Goal: Task Accomplishment & Management: Use online tool/utility

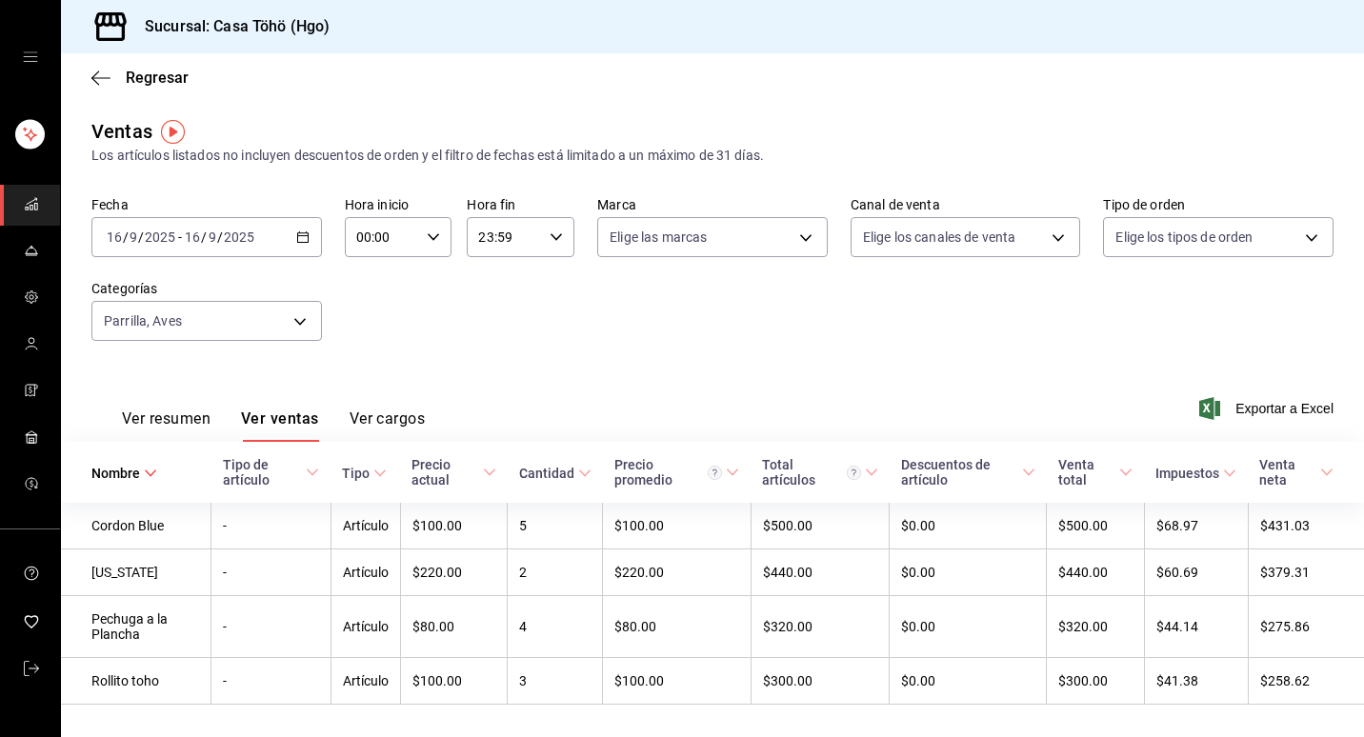
click at [292, 231] on div "[DATE] [DATE] - [DATE] [DATE]" at bounding box center [206, 237] width 230 height 40
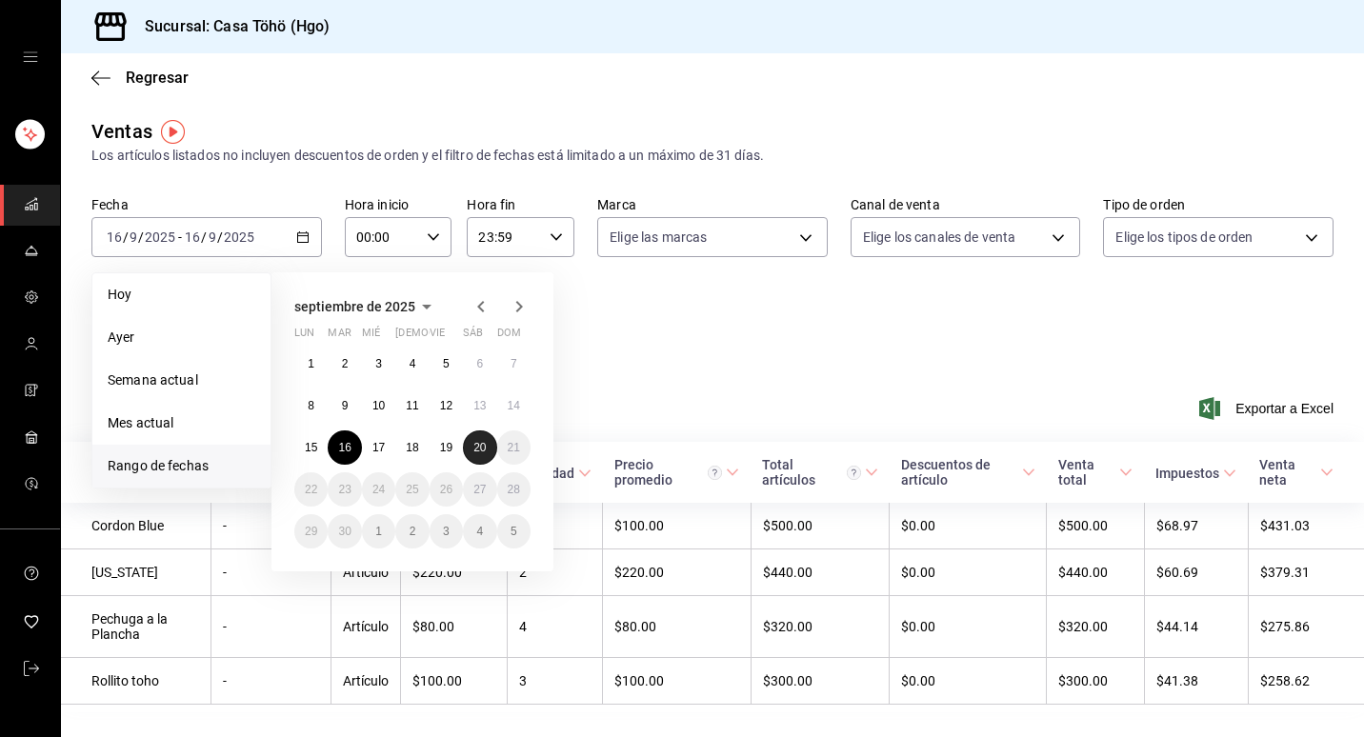
click at [468, 450] on button "20" at bounding box center [479, 447] width 33 height 34
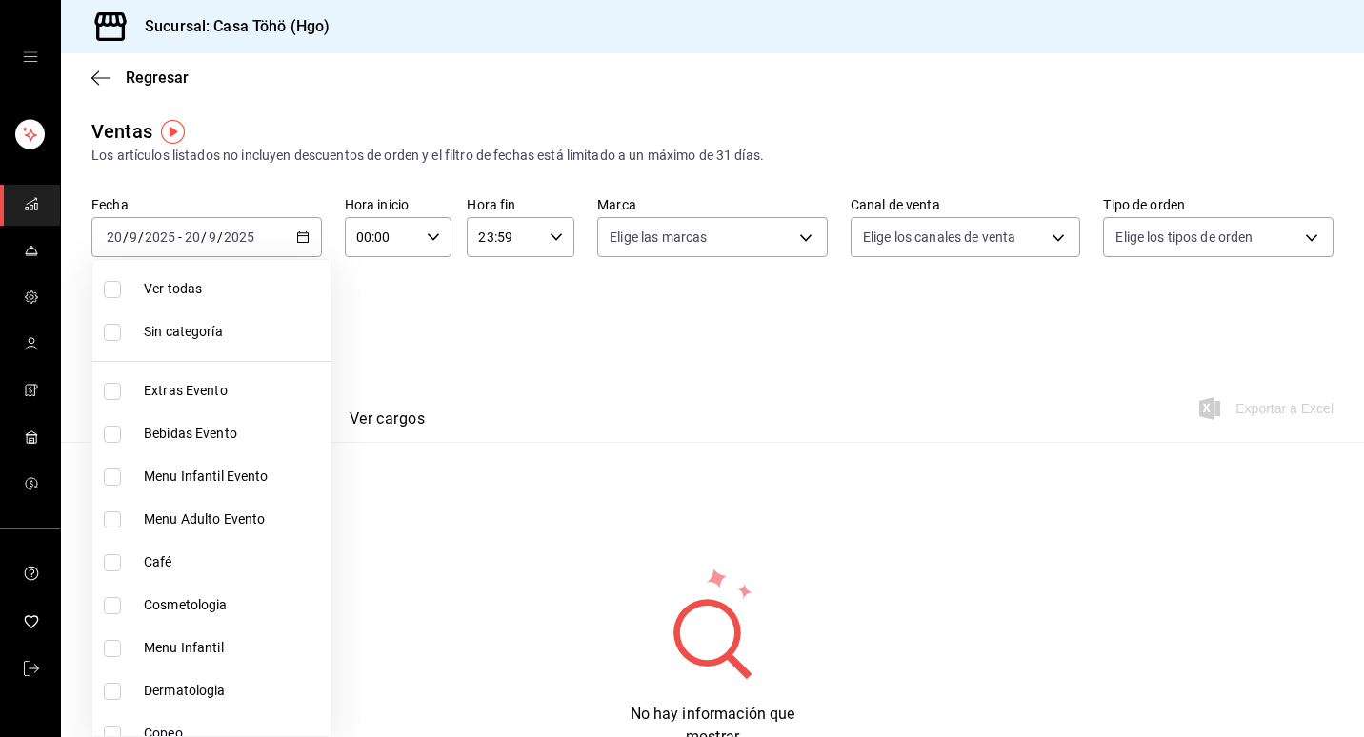
click at [287, 317] on body "Sucursal: Casa Töhö (Hgo) Regresar Ventas Los artículos listados no incluyen de…" at bounding box center [682, 368] width 1364 height 737
click at [192, 329] on span "Sin categoría" at bounding box center [233, 332] width 179 height 20
click at [165, 340] on span "Sin categoría" at bounding box center [233, 332] width 179 height 20
checkbox input "false"
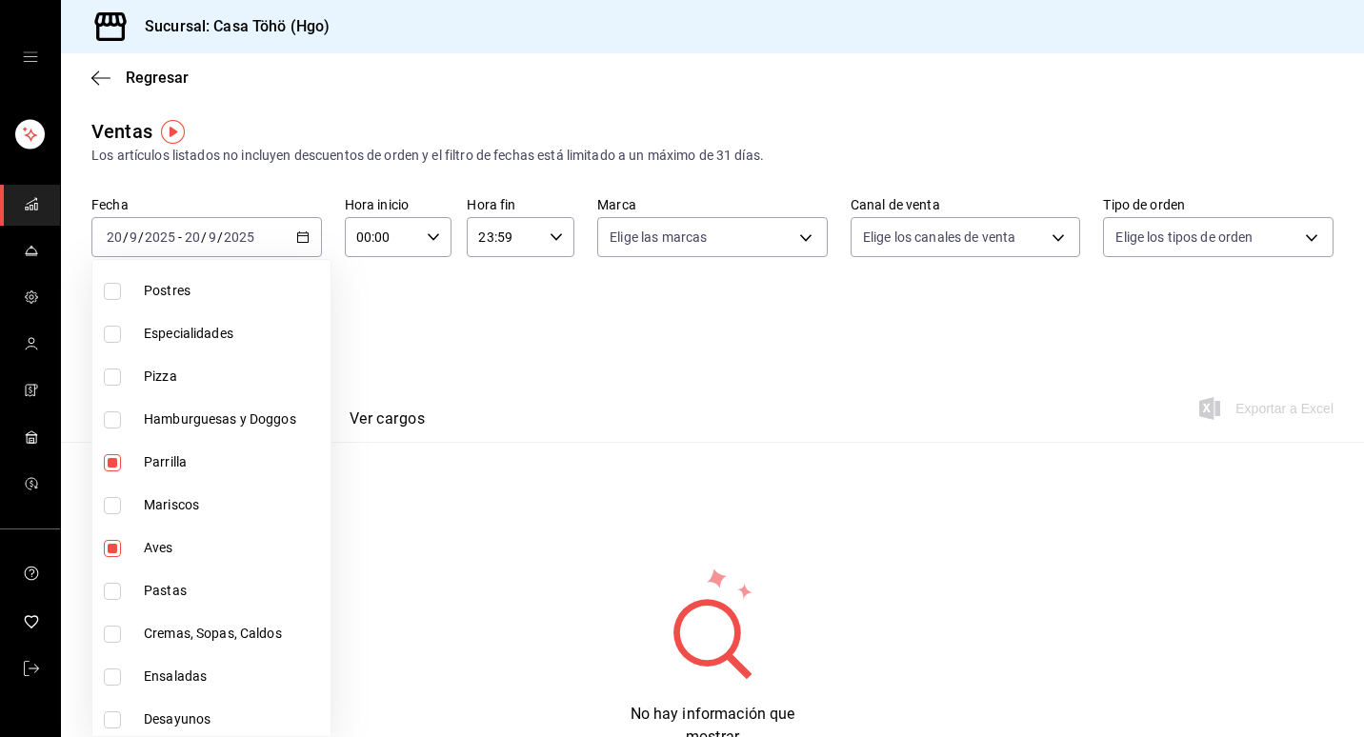
click at [209, 460] on span "Parrilla" at bounding box center [233, 462] width 179 height 20
type input "edbc9a9d-64ca-44b4-844a-7026a1d30a07"
checkbox input "false"
click at [201, 544] on span "Aves" at bounding box center [233, 548] width 179 height 20
checkbox input "false"
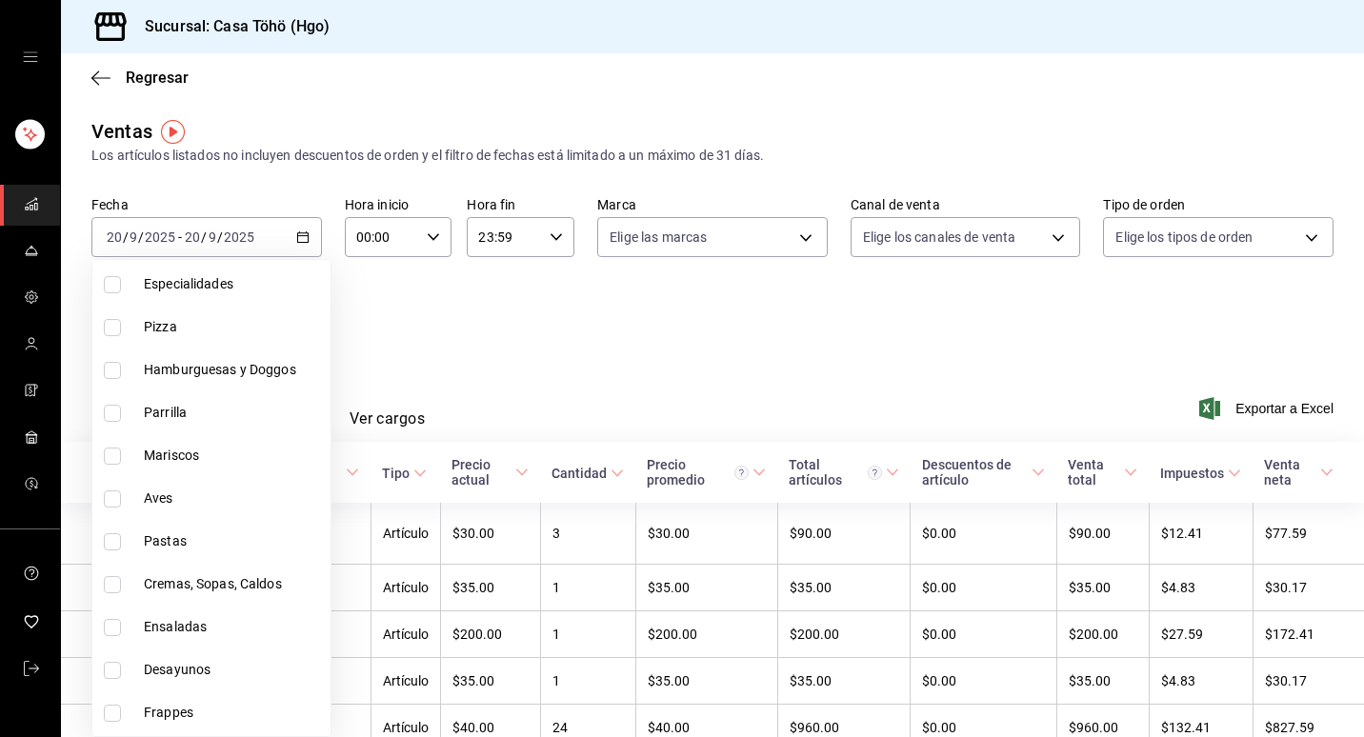
scroll to position [1238, 0]
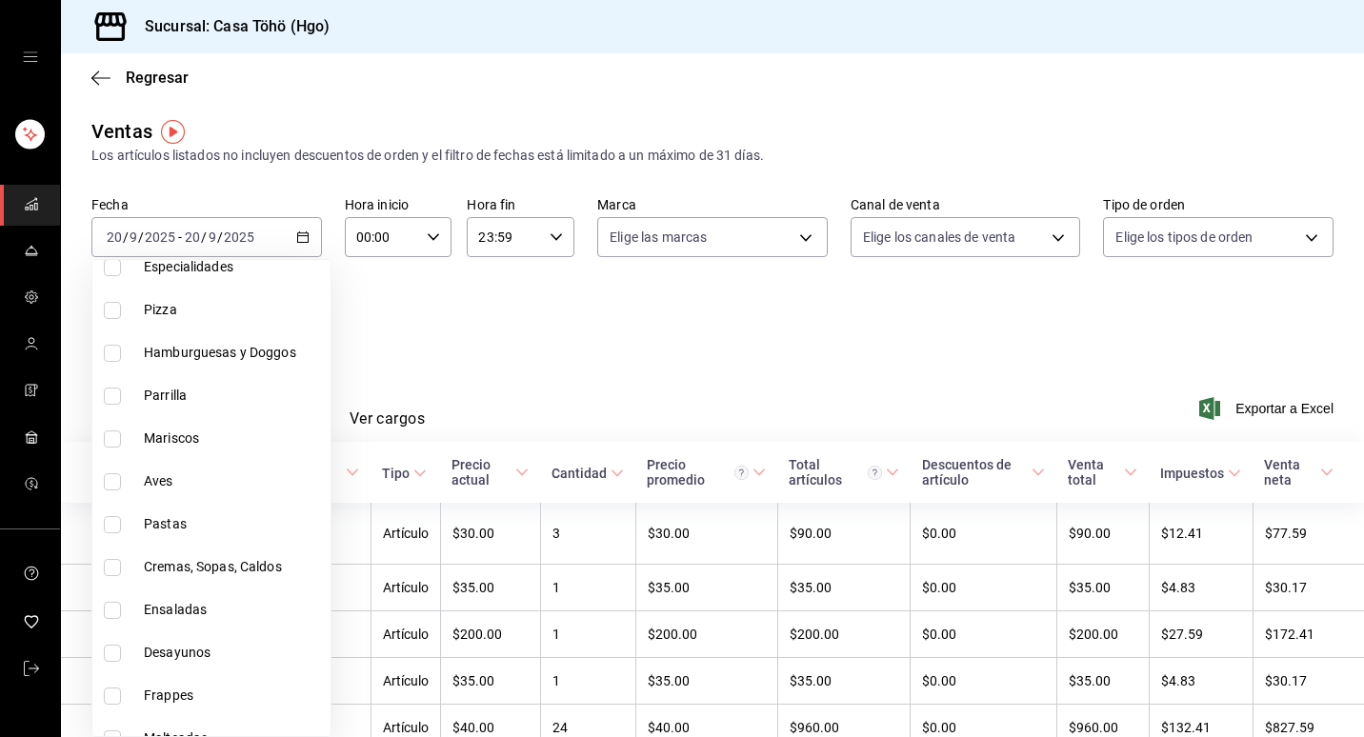
click at [535, 364] on div at bounding box center [682, 368] width 1364 height 737
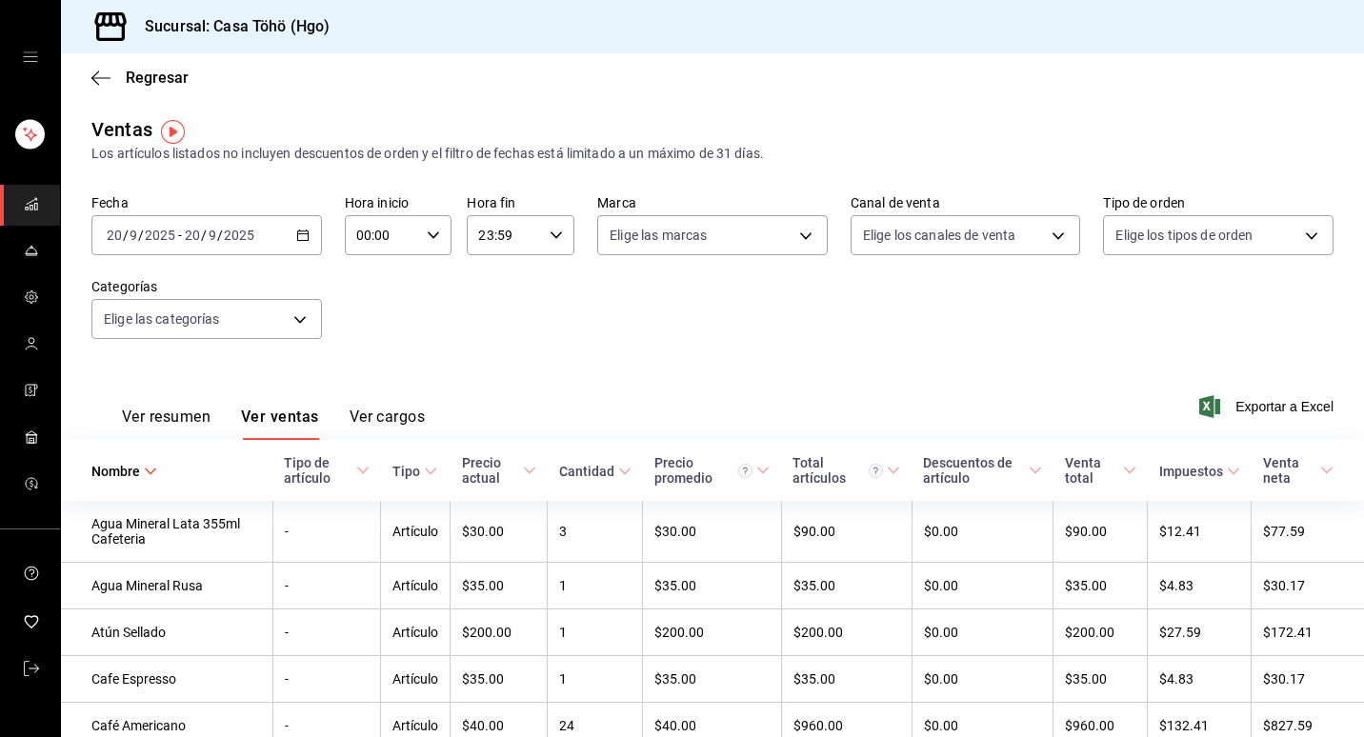
scroll to position [0, 0]
click at [33, 49] on div "mailbox folders" at bounding box center [30, 57] width 60 height 114
click at [33, 54] on icon "open drawer" at bounding box center [30, 57] width 15 height 15
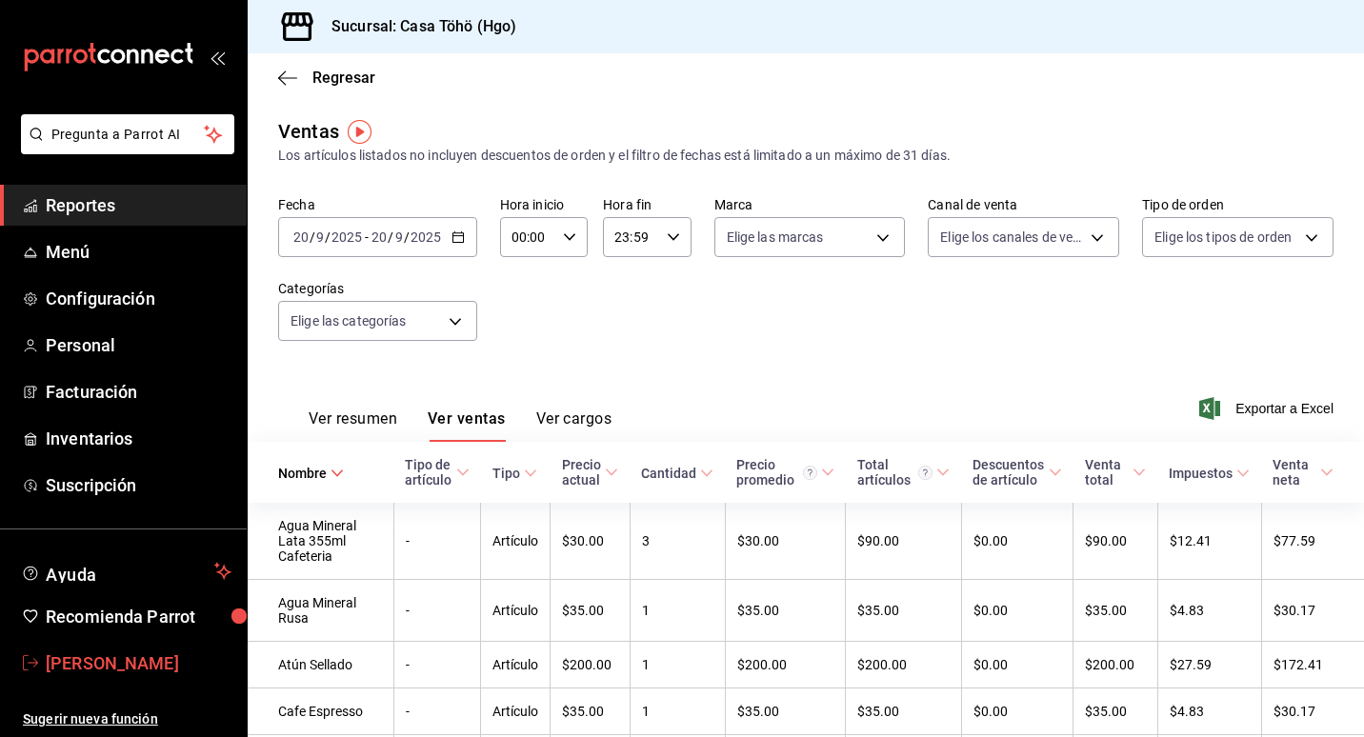
click at [149, 647] on link "[PERSON_NAME]" at bounding box center [123, 663] width 247 height 41
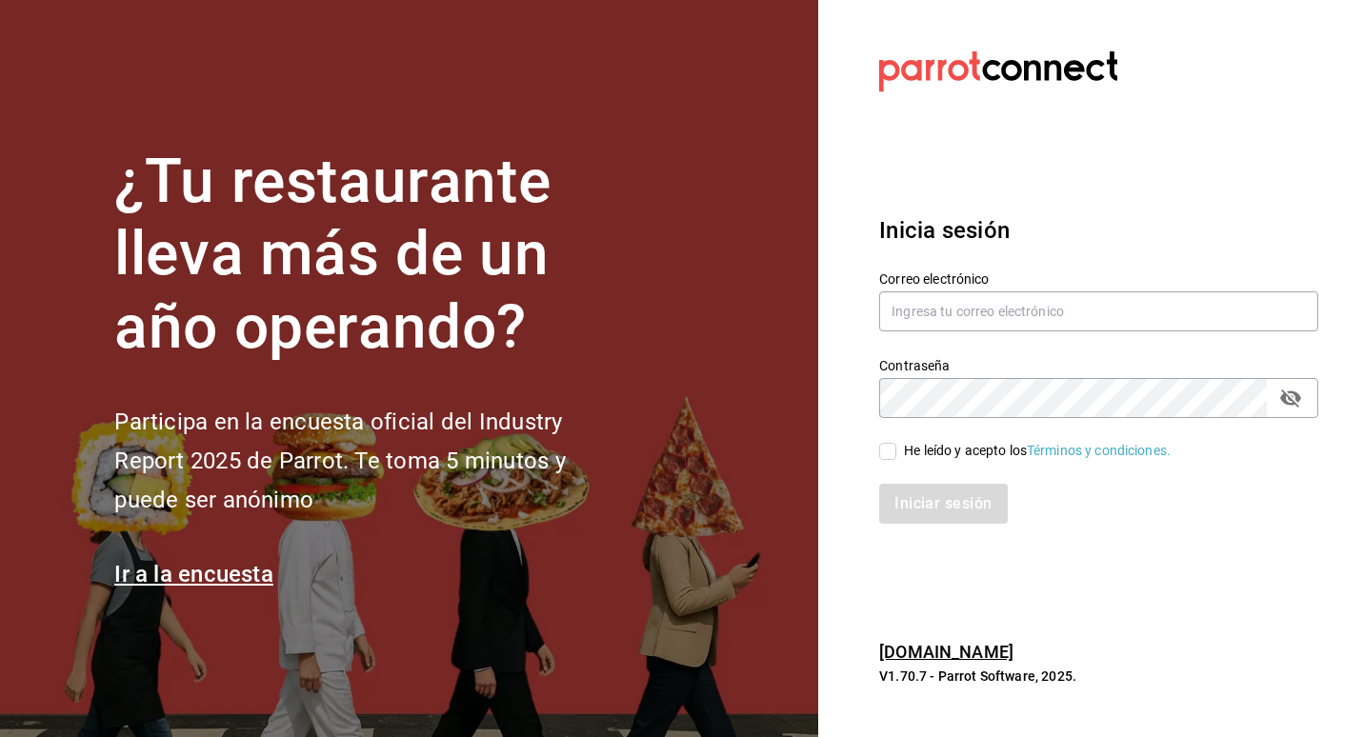
click at [1215, 142] on section "Datos incorrectos. Verifica que tu Correo o Contraseña estén bien escritos. Ini…" at bounding box center [1091, 368] width 546 height 737
click at [1070, 308] on input "text" at bounding box center [1098, 311] width 439 height 40
click at [1141, 169] on section "Datos incorrectos. Verifica que tu Correo o Contraseña estén bien escritos. Ini…" at bounding box center [1091, 368] width 546 height 737
